Goal: Find contact information: Find contact information

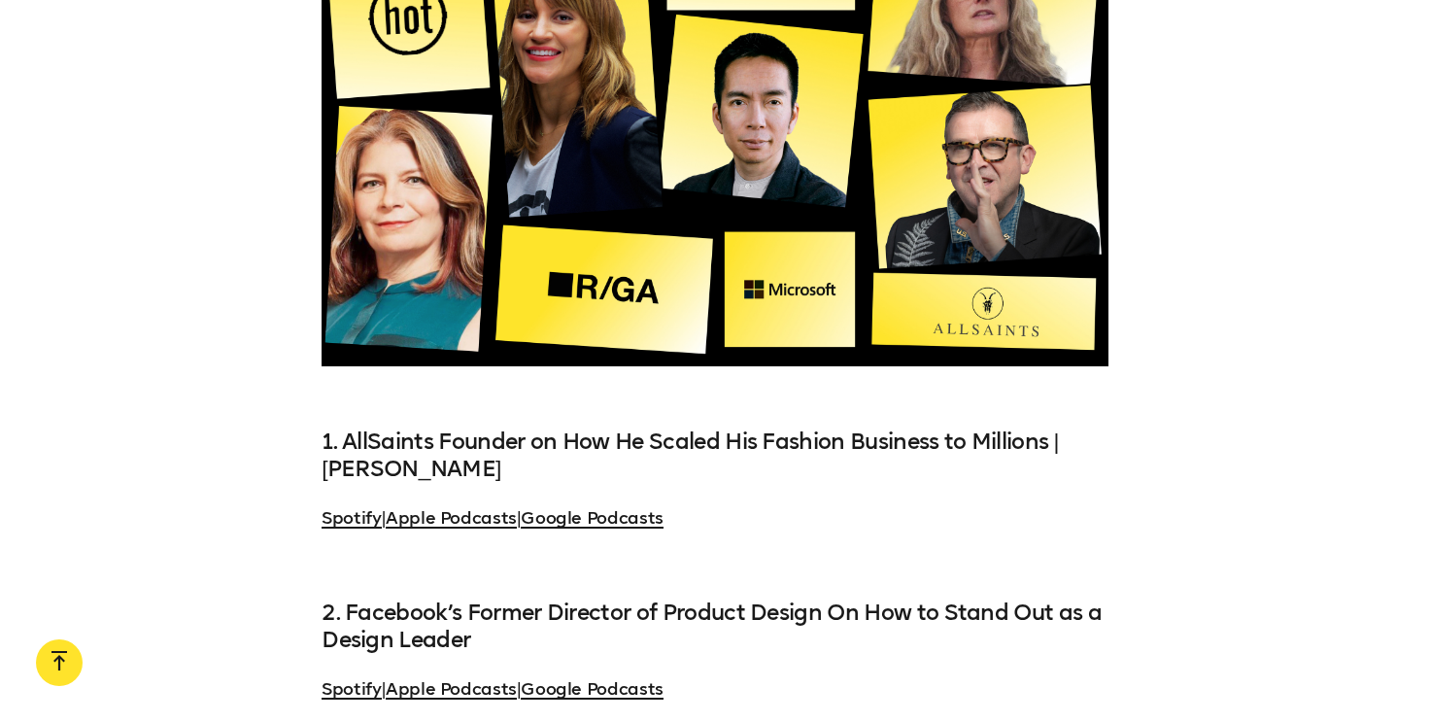
scroll to position [1617, 0]
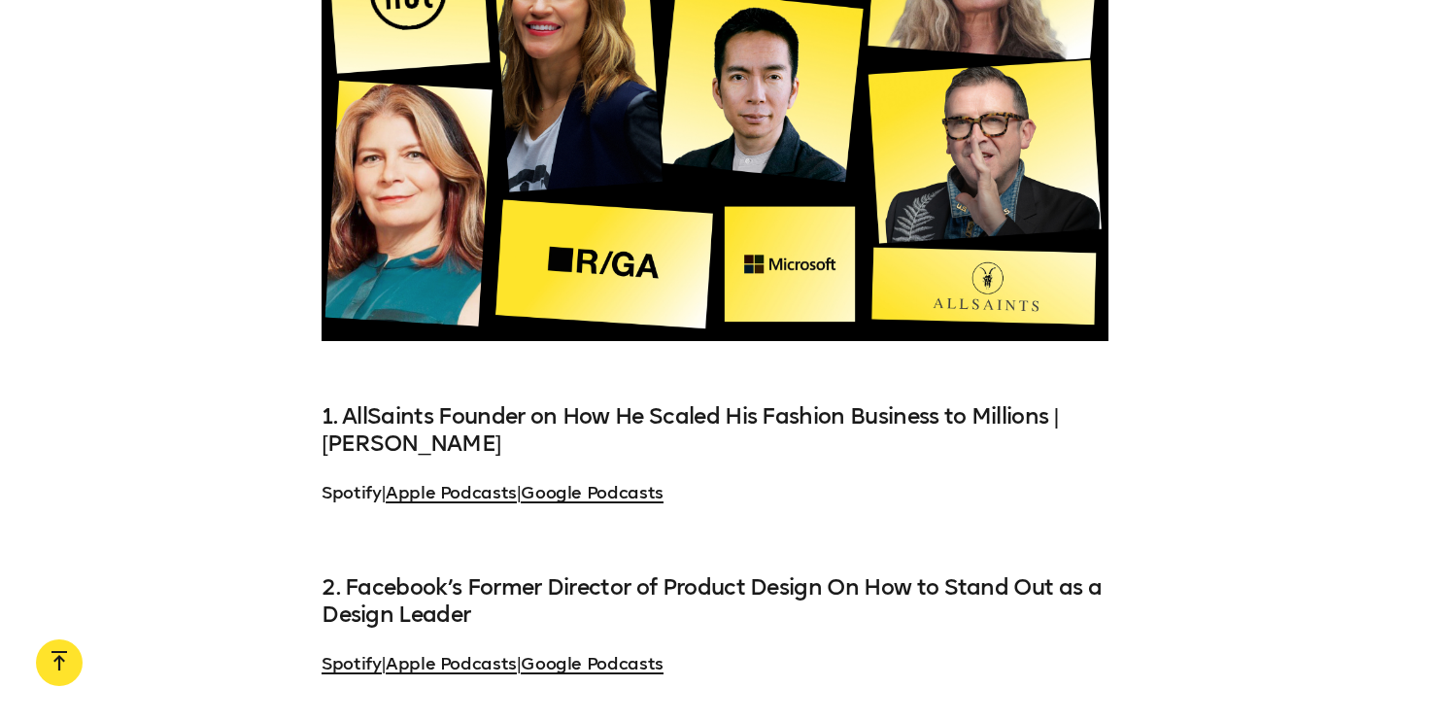
click at [345, 493] on link "Spotify" at bounding box center [351, 492] width 60 height 21
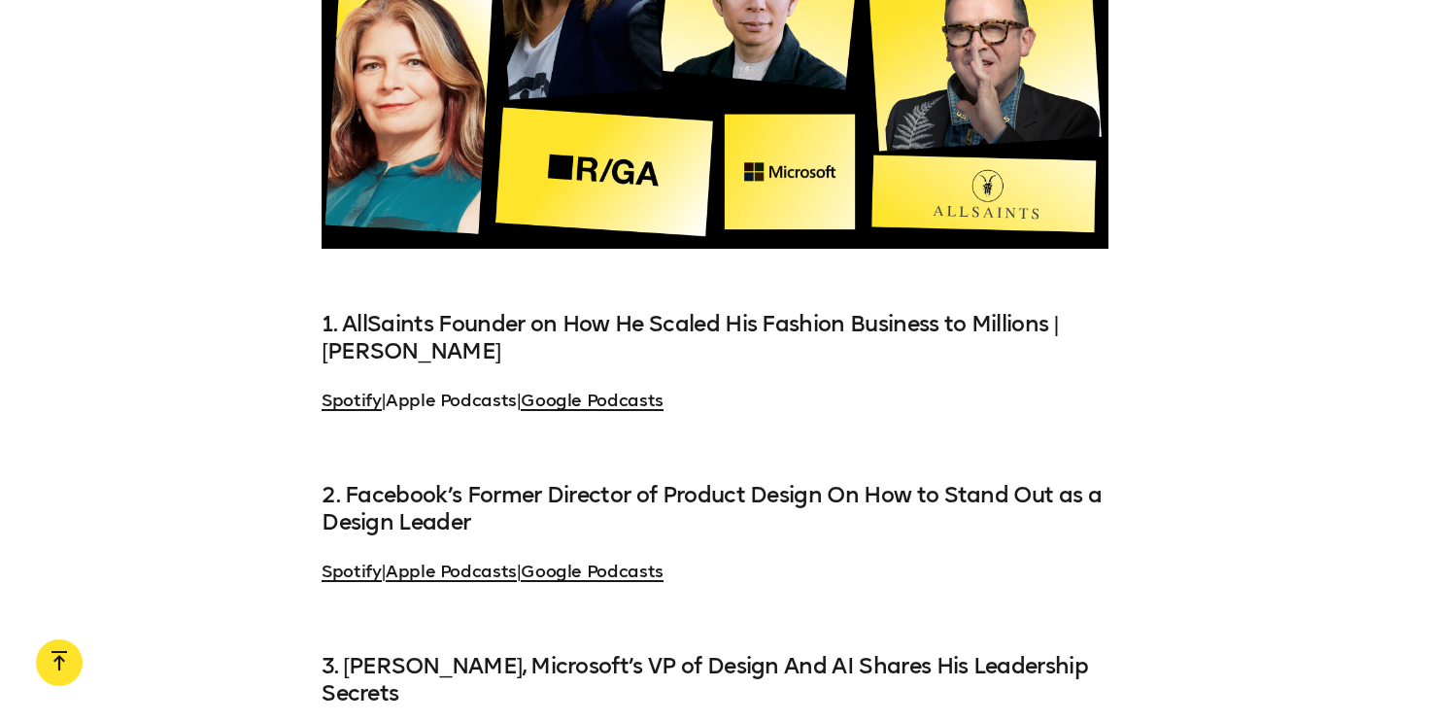
scroll to position [1713, 0]
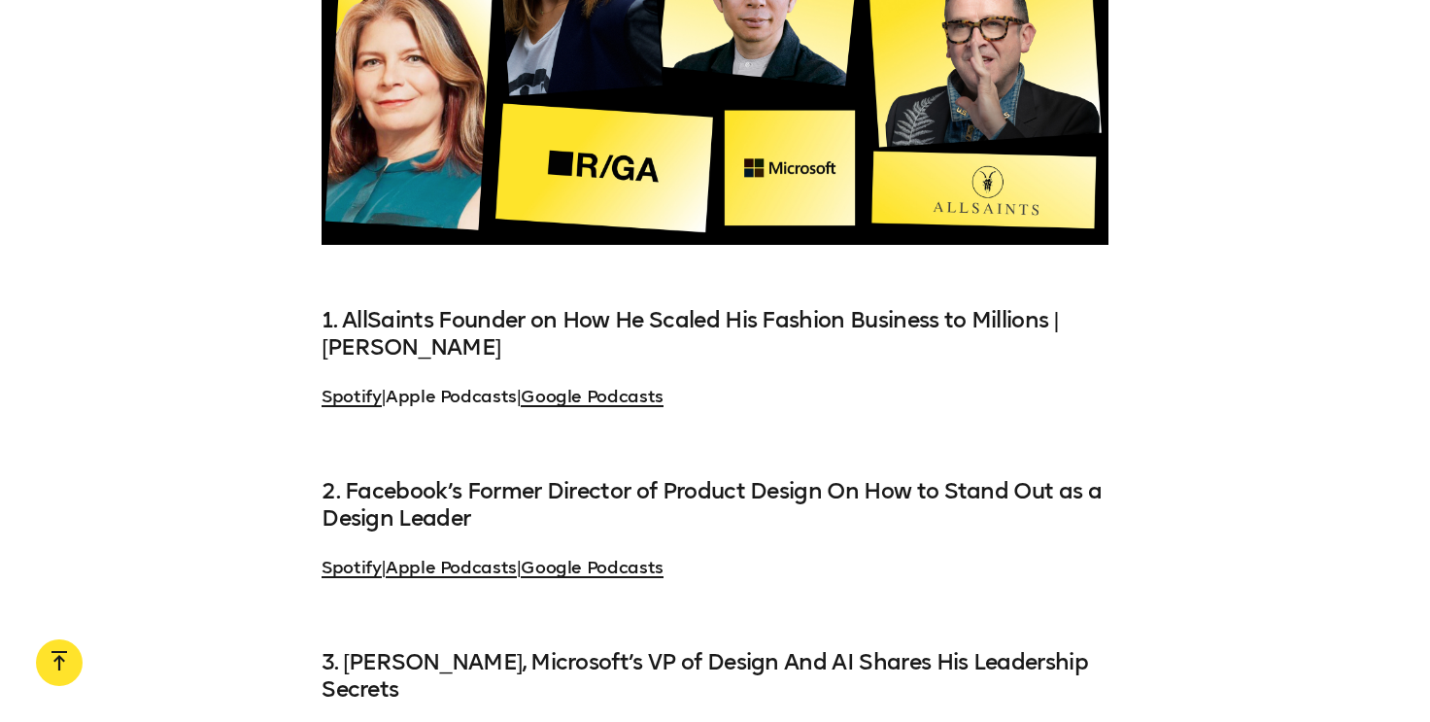
click at [489, 399] on link "Apple Podcasts" at bounding box center [451, 396] width 131 height 21
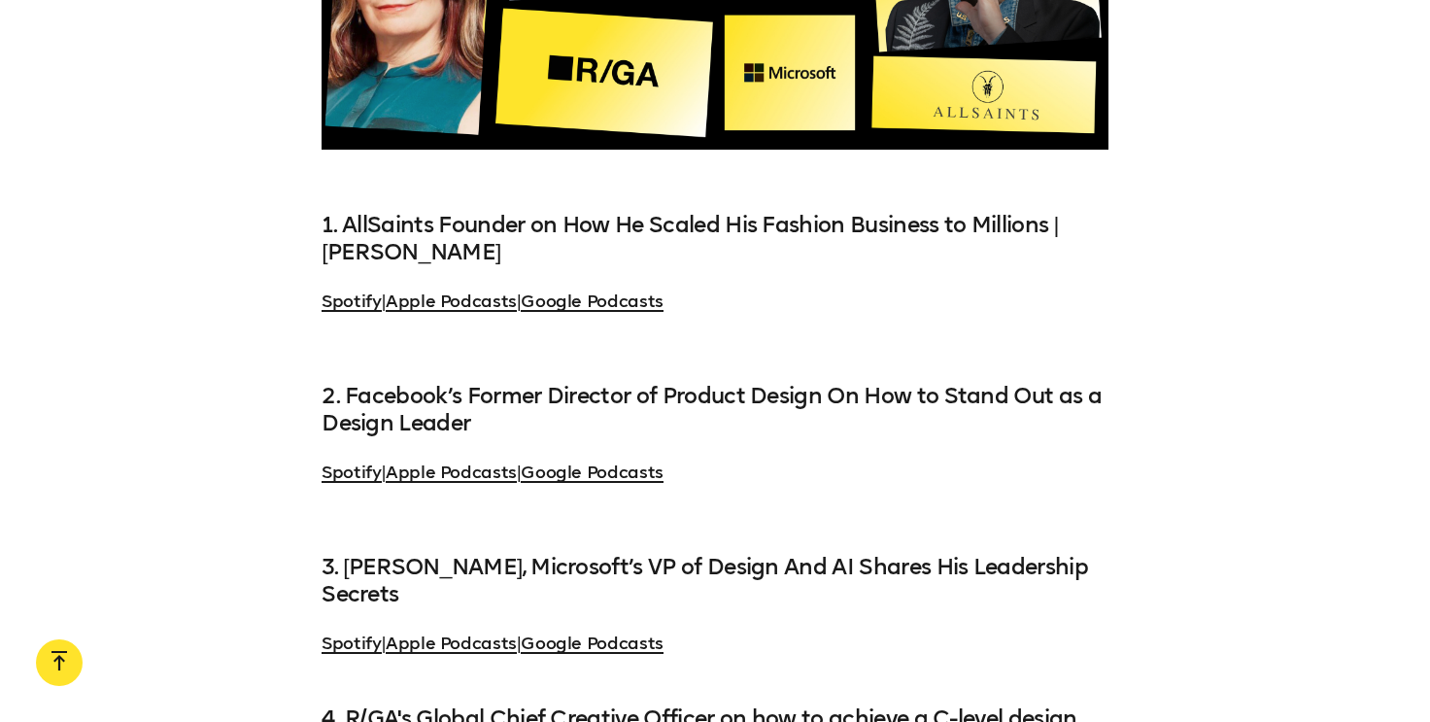
scroll to position [1878, 0]
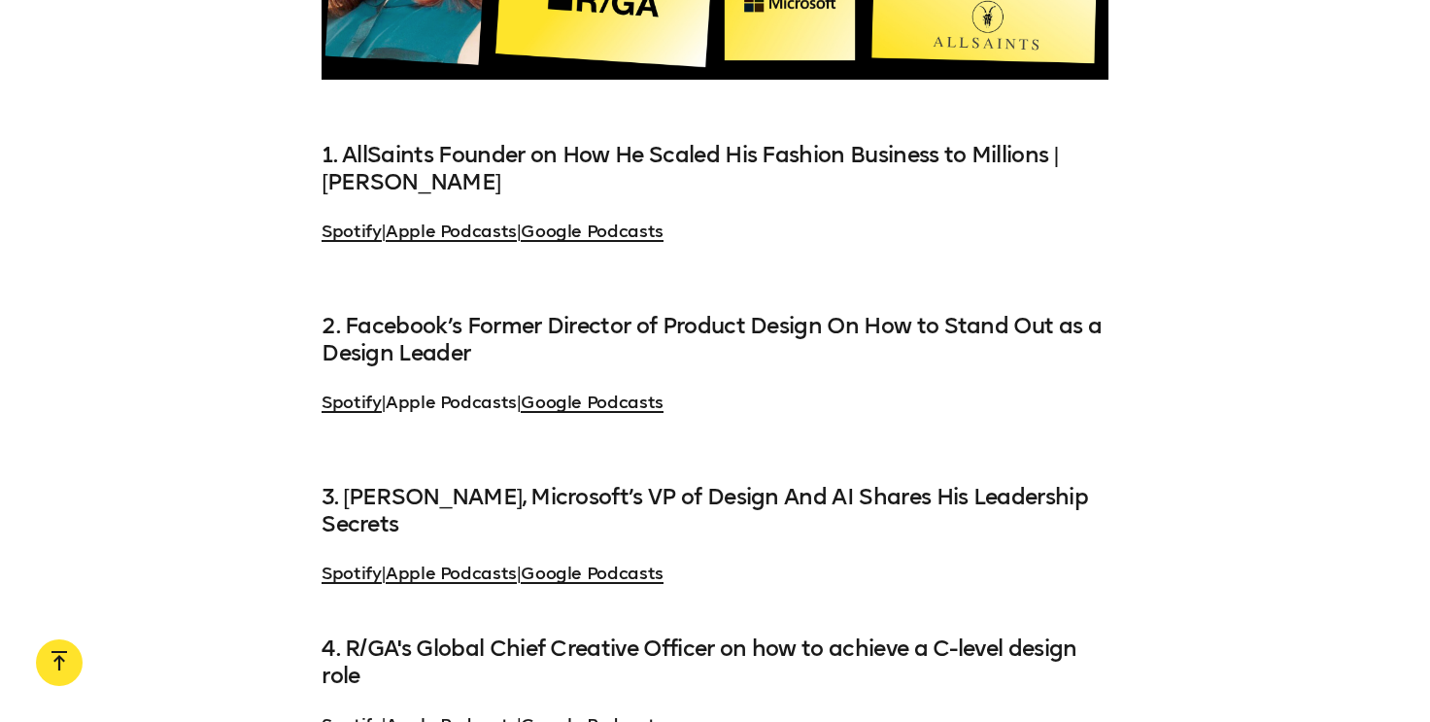
click at [463, 404] on link "Apple Podcasts" at bounding box center [451, 401] width 131 height 21
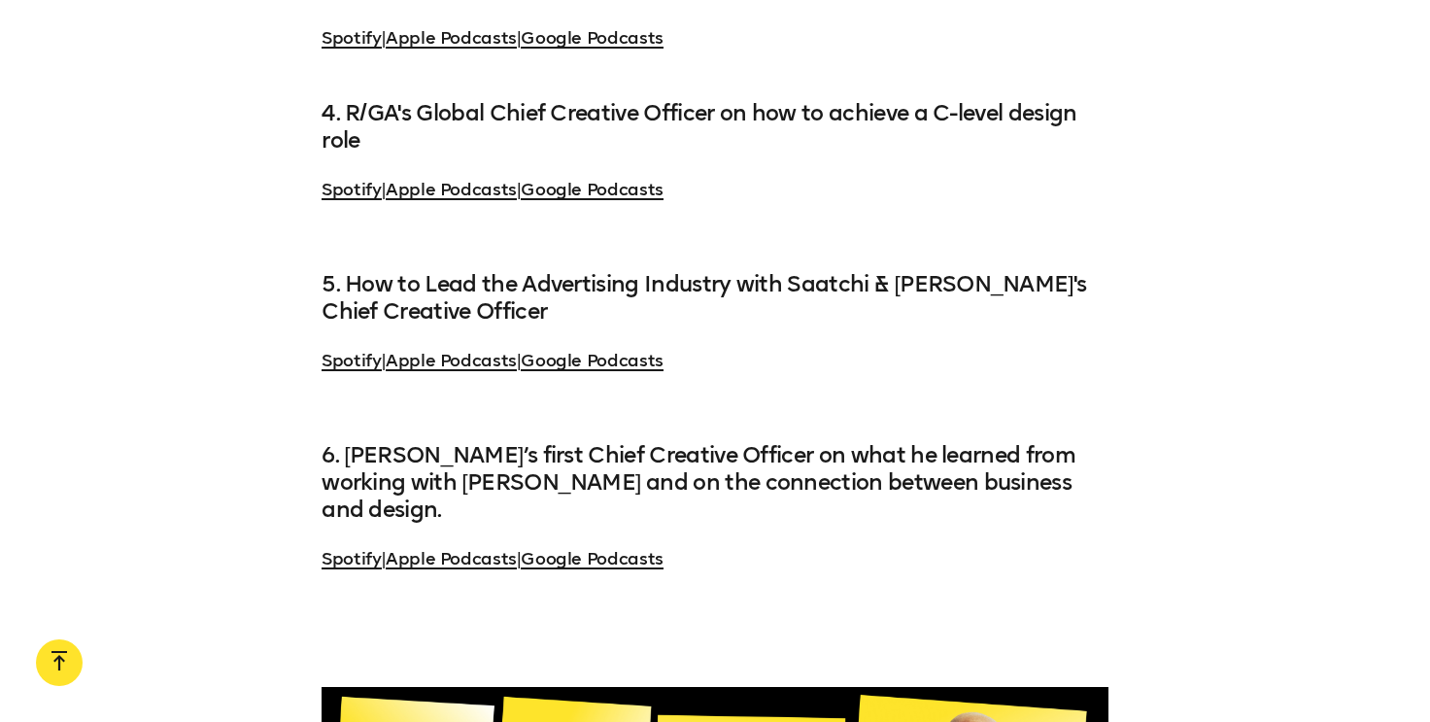
scroll to position [2582, 0]
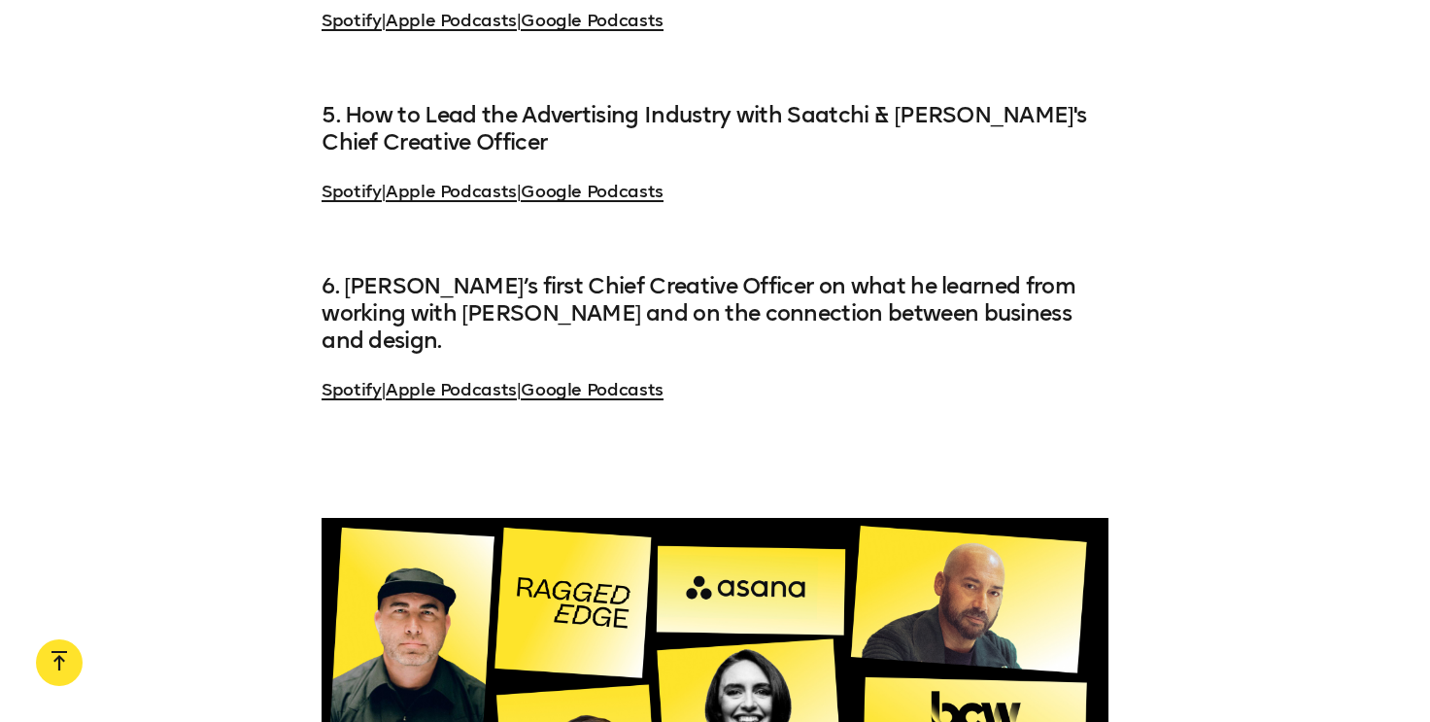
click at [462, 379] on link "Apple Podcasts" at bounding box center [451, 389] width 131 height 21
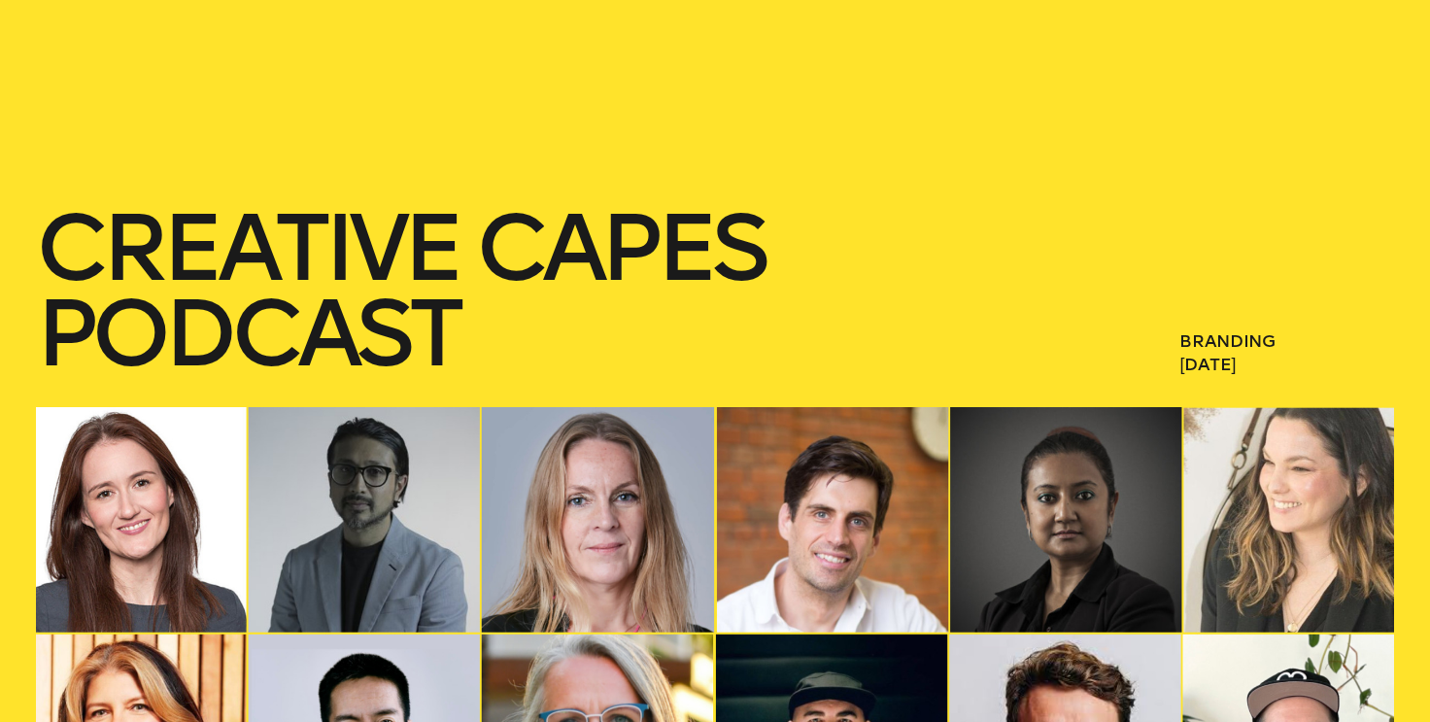
scroll to position [0, 0]
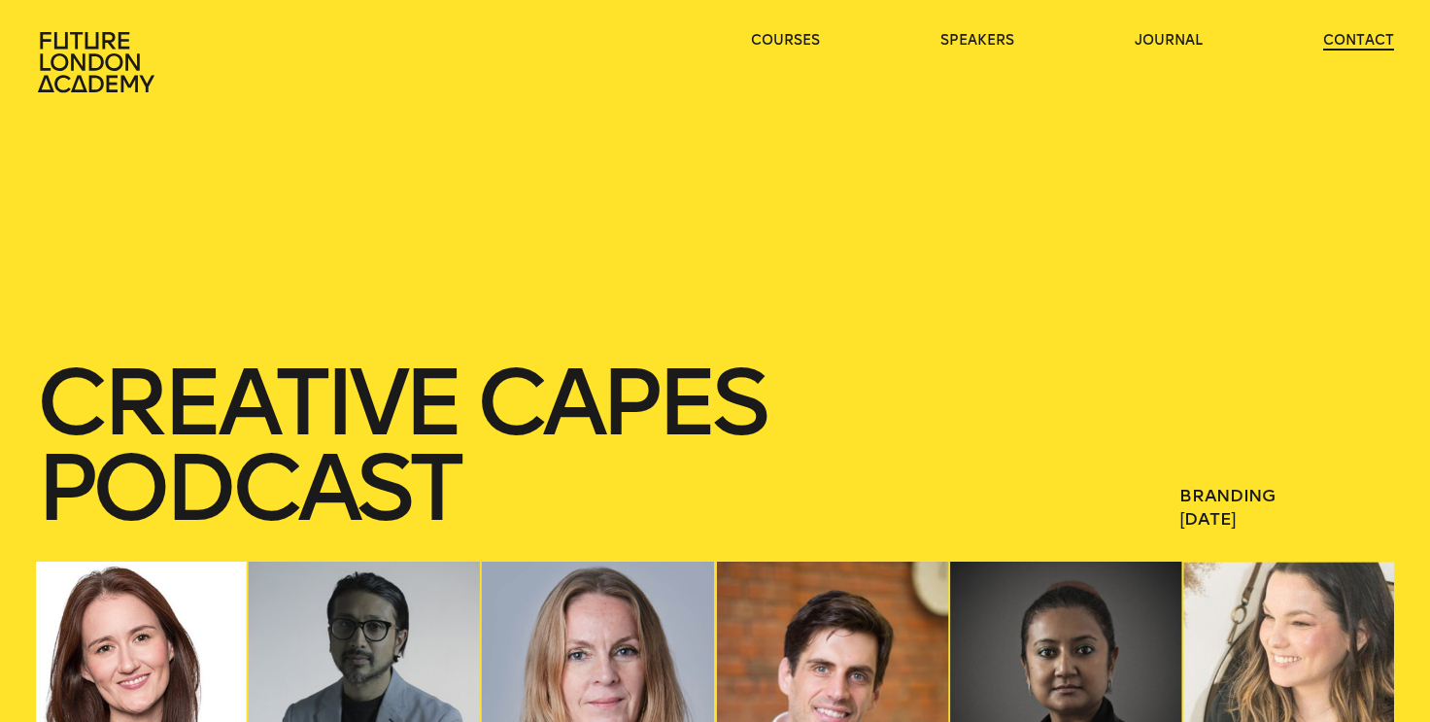
click at [1340, 37] on link "contact" at bounding box center [1358, 40] width 71 height 19
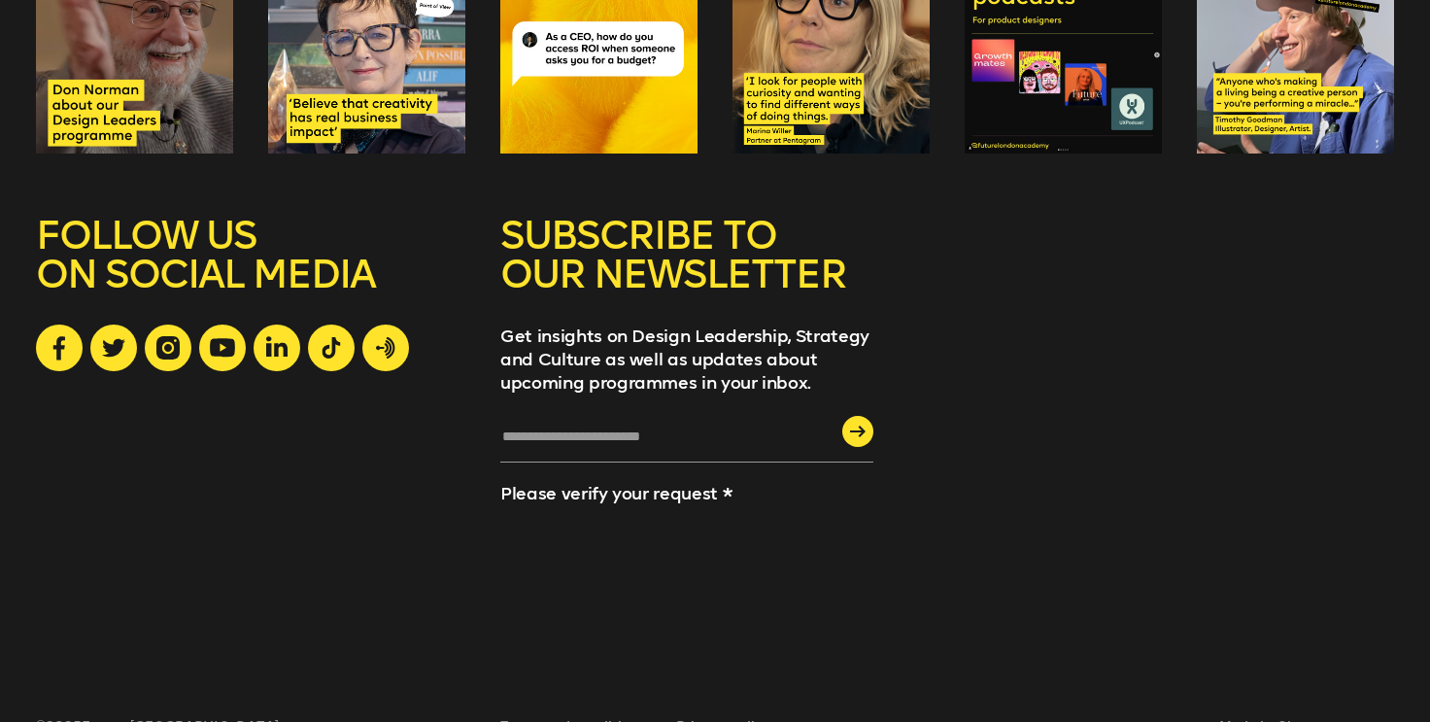
scroll to position [2289, 0]
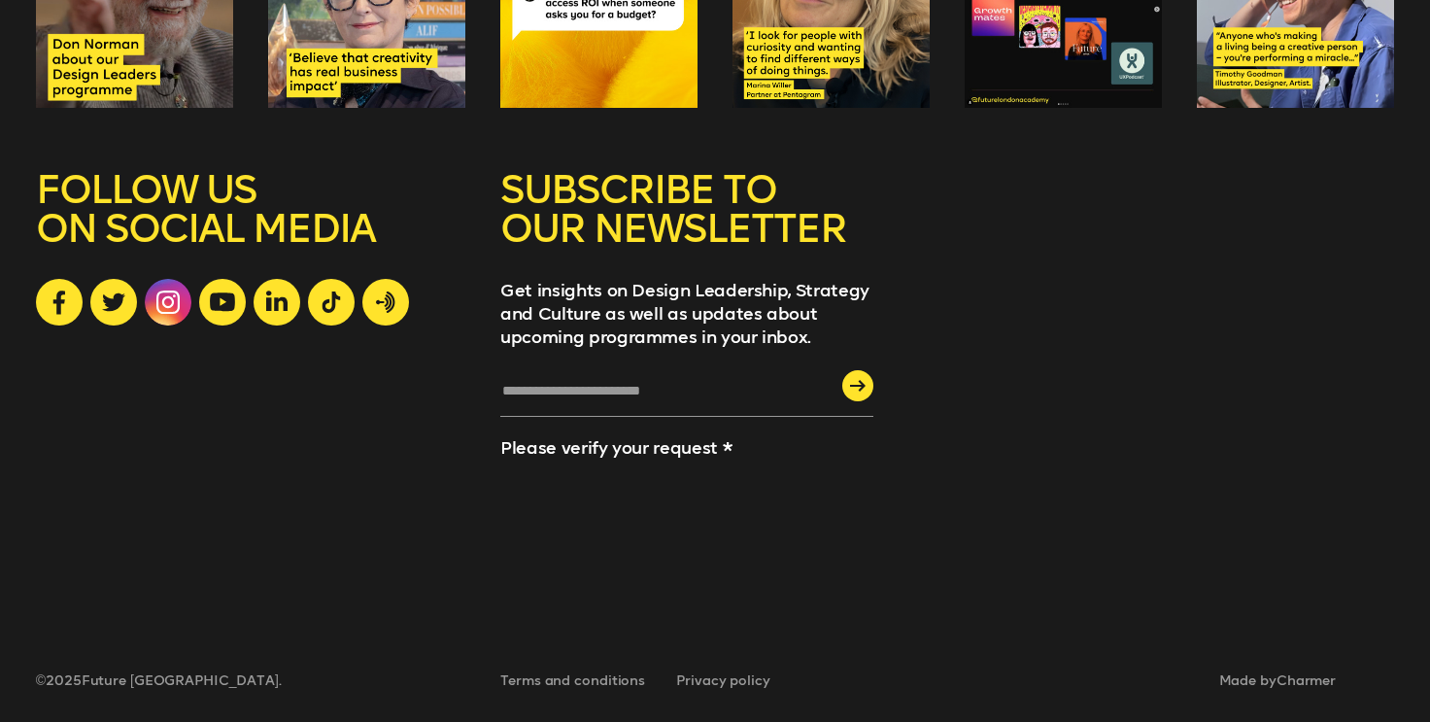
click at [160, 306] on icon at bounding box center [167, 301] width 23 height 23
